Goal: Information Seeking & Learning: Learn about a topic

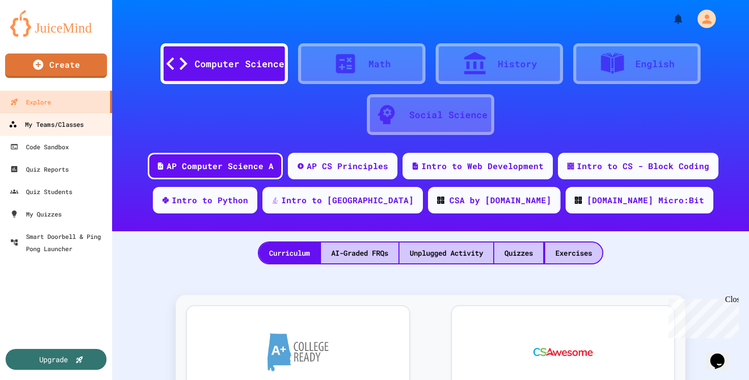
click at [80, 129] on div "My Teams/Classes" at bounding box center [46, 124] width 75 height 13
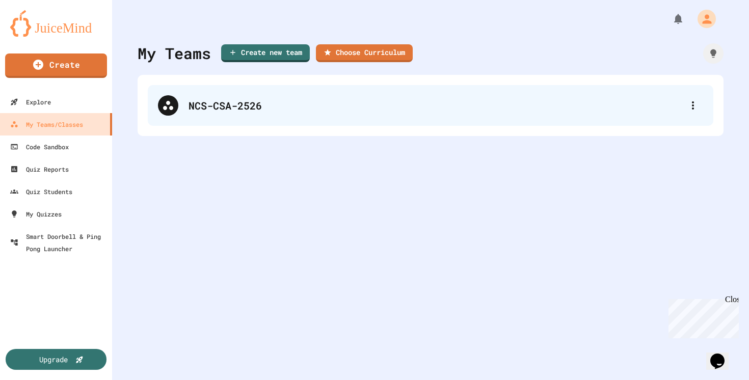
click at [268, 103] on div "NCS-CSA-2526" at bounding box center [436, 105] width 495 height 15
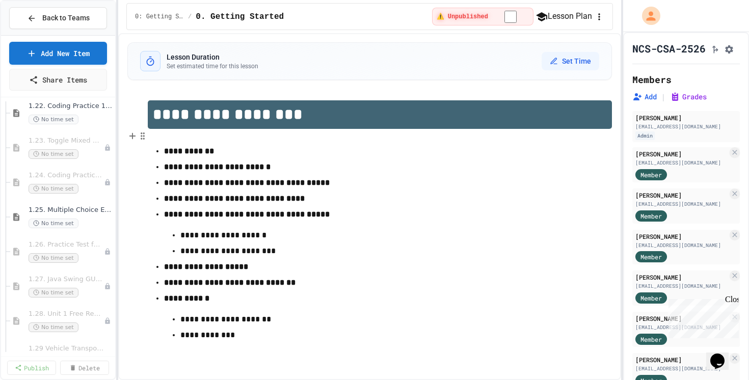
scroll to position [1108, 0]
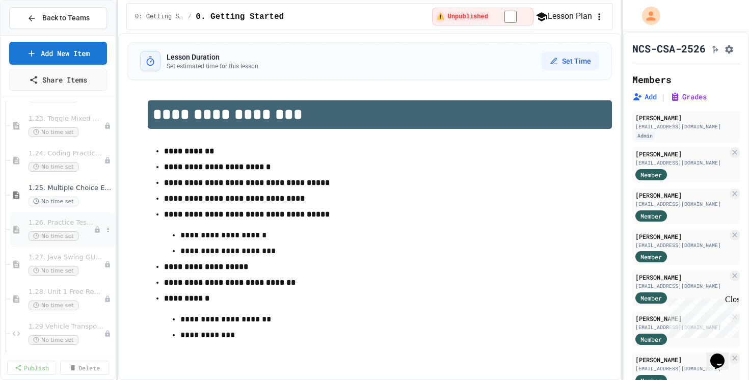
click at [83, 224] on span "1.26. Practice Test for Objects (1.12-1.14)" at bounding box center [61, 223] width 65 height 9
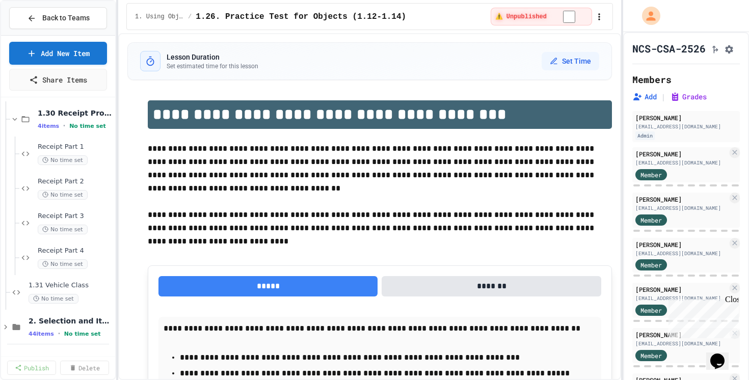
scroll to position [1360, 0]
click at [16, 116] on icon at bounding box center [14, 117] width 9 height 9
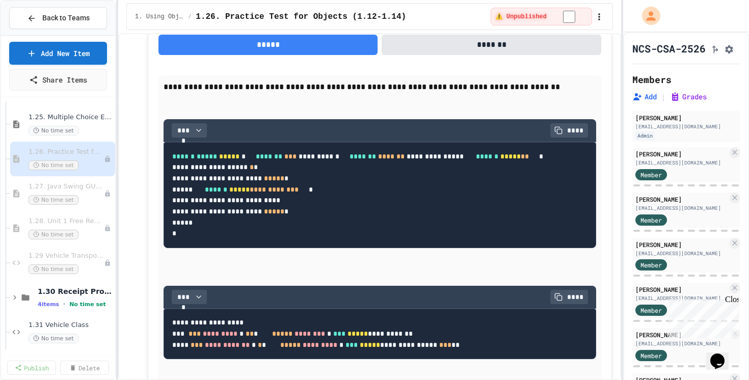
scroll to position [1023, 0]
